Goal: Check status: Check status

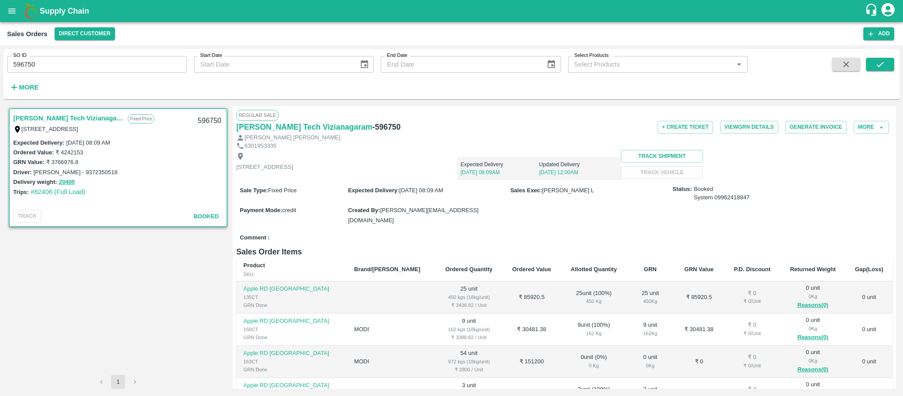
click at [48, 69] on input "596750" at bounding box center [97, 64] width 180 height 17
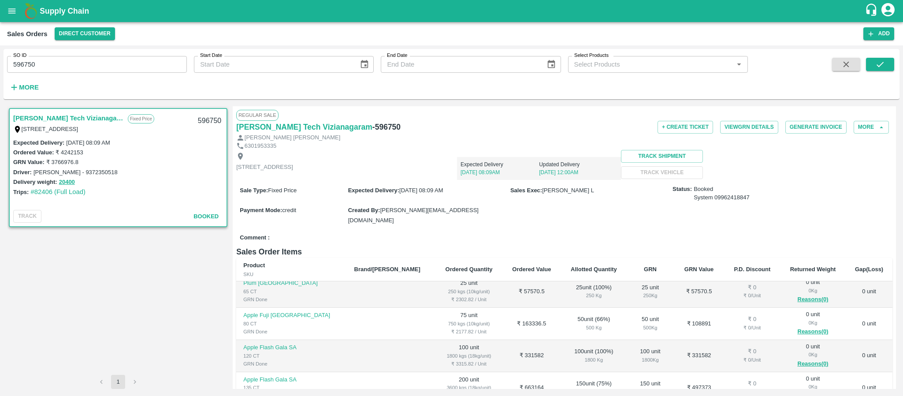
click at [48, 69] on input "596750" at bounding box center [97, 64] width 180 height 17
paste input "text"
type input "593091"
click at [889, 65] on button "submit" at bounding box center [880, 64] width 28 height 13
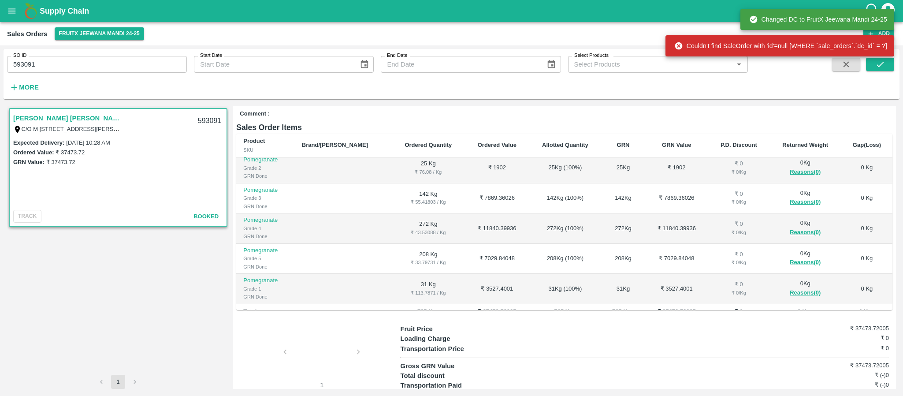
scroll to position [76, 0]
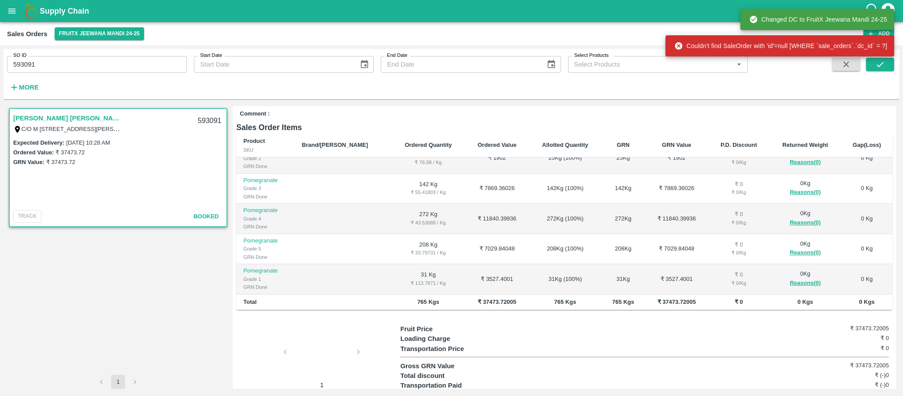
click at [335, 331] on div at bounding box center [322, 354] width 66 height 47
